Goal: Task Accomplishment & Management: Use online tool/utility

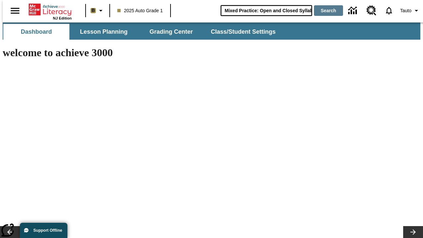
type input "Mixed Practice: Open and Closed Syllables"
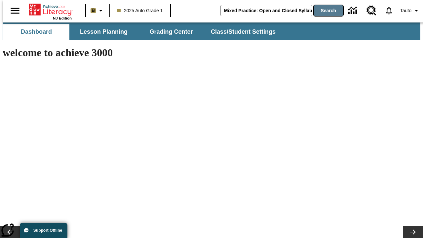
click at [325, 11] on button "Search" at bounding box center [328, 10] width 29 height 11
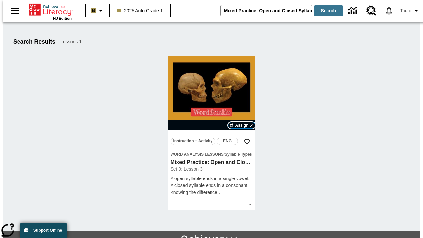
click at [242, 125] on span "Assign" at bounding box center [241, 125] width 13 height 6
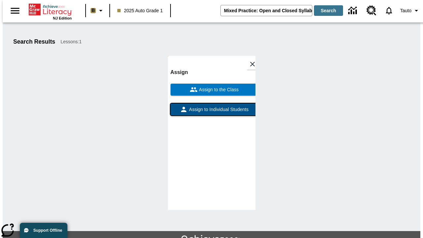
click at [212, 106] on span "Assign to Individual Students" at bounding box center [218, 109] width 61 height 7
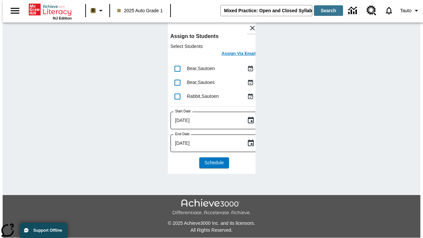
click at [177, 68] on input "lesson details" at bounding box center [178, 69] width 14 height 14
checkbox input "true"
click at [177, 82] on input "lesson details" at bounding box center [178, 83] width 14 height 14
checkbox input "true"
click at [177, 96] on input "lesson details" at bounding box center [178, 97] width 14 height 14
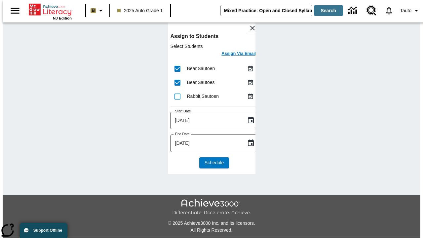
checkbox input "true"
